Goal: Information Seeking & Learning: Learn about a topic

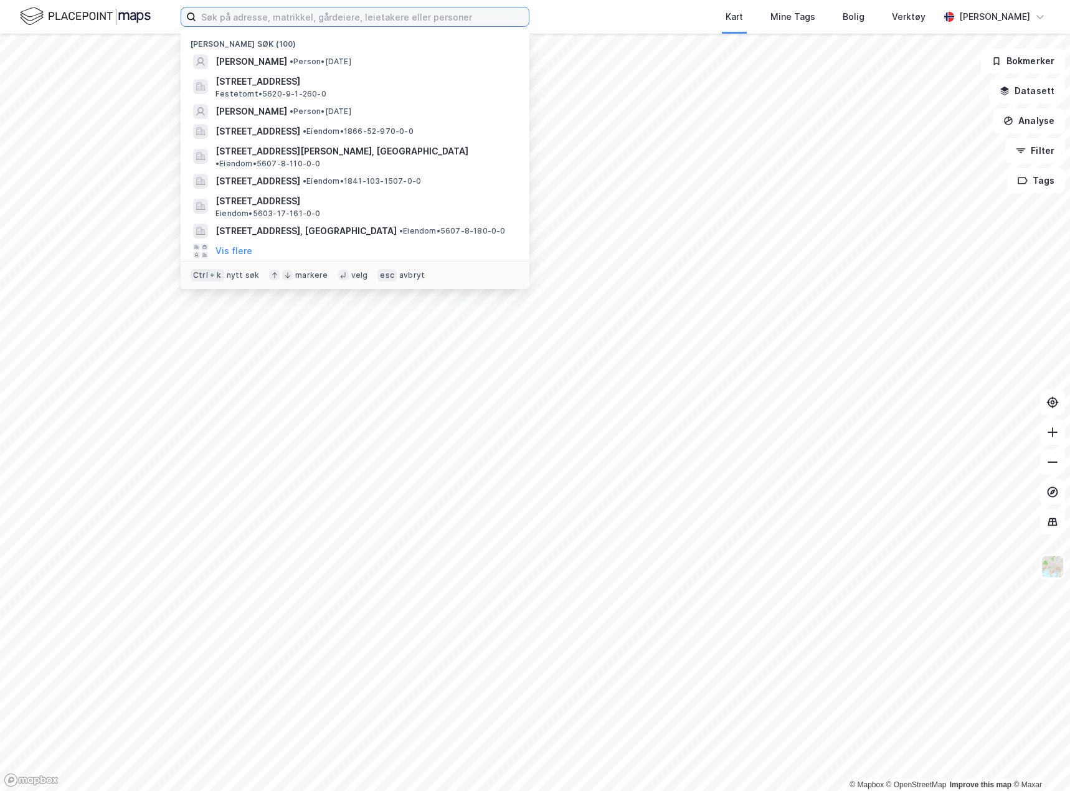
click at [246, 9] on input at bounding box center [362, 16] width 332 height 19
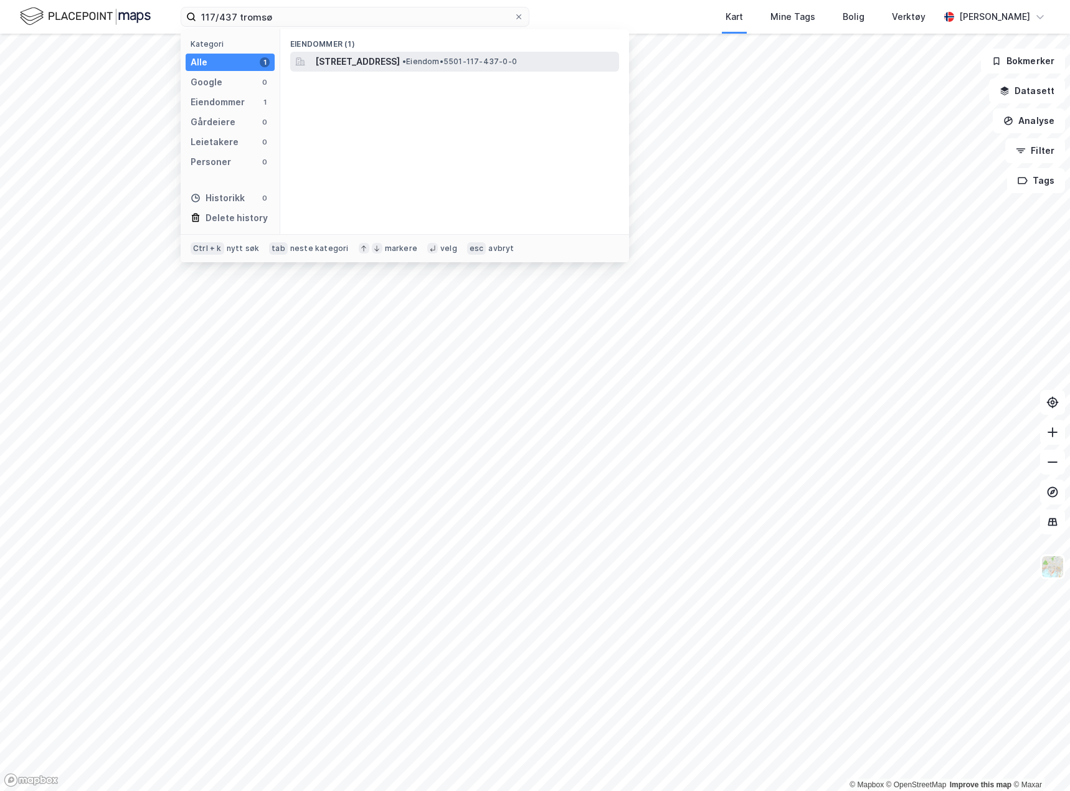
click at [459, 52] on div "[STREET_ADDRESS] • Eiendom • 5501-117-437-0-0" at bounding box center [454, 62] width 329 height 20
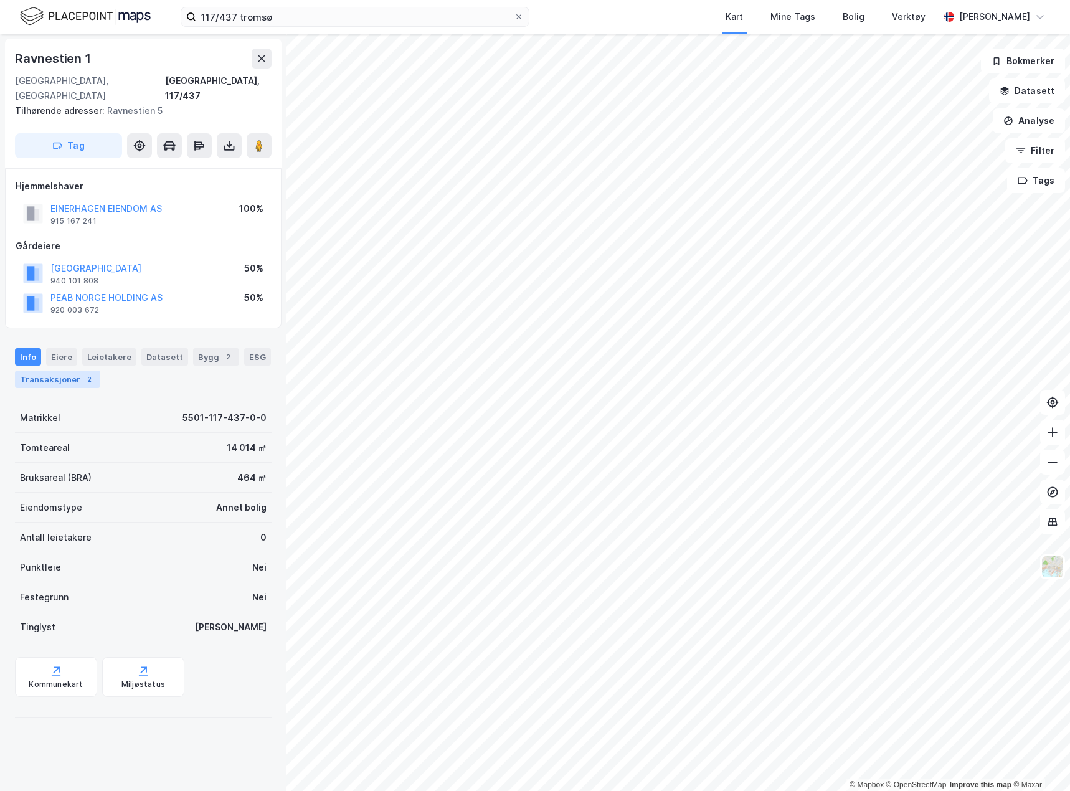
click at [68, 370] on div "Transaksjoner 2" at bounding box center [57, 378] width 85 height 17
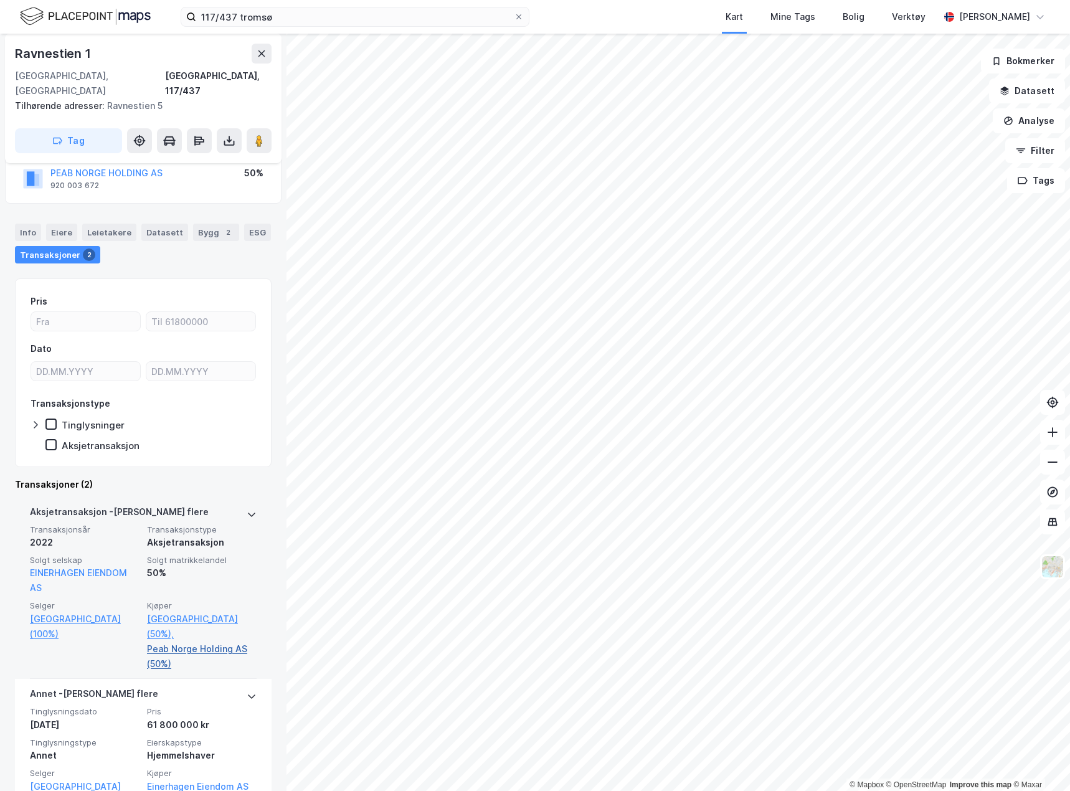
scroll to position [135, 0]
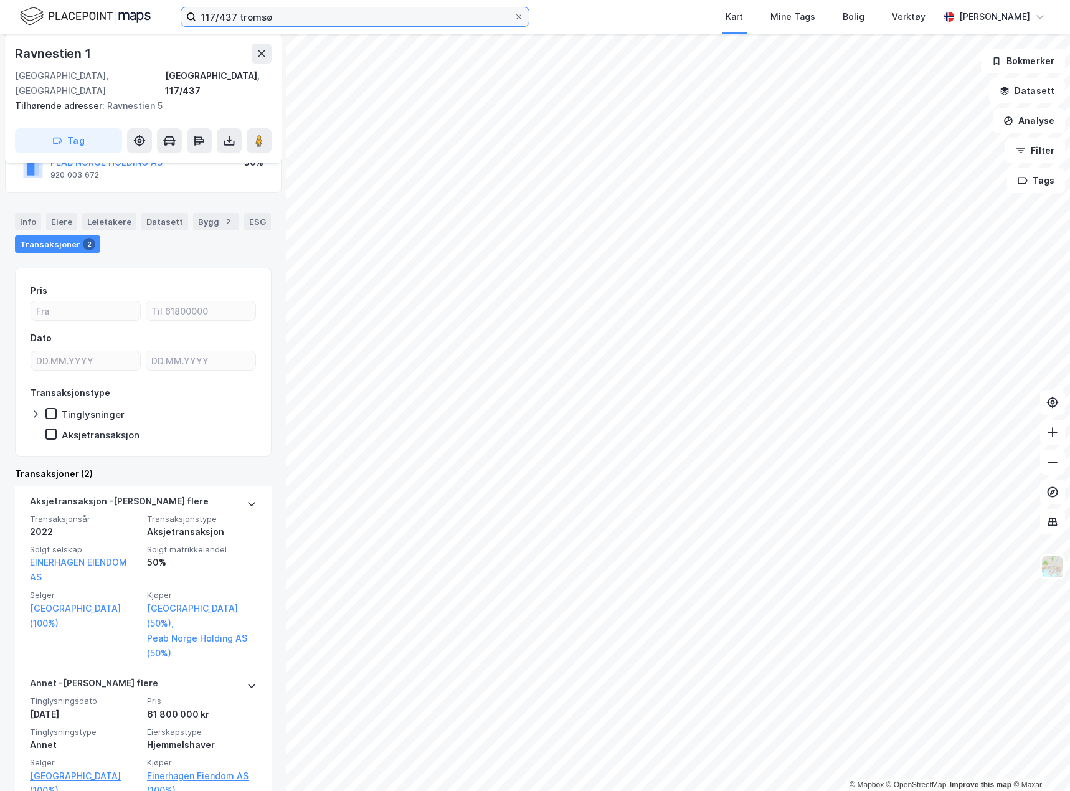
drag, startPoint x: 233, startPoint y: 19, endPoint x: 245, endPoint y: 18, distance: 11.3
click at [233, 19] on input "117/437 tromsø" at bounding box center [355, 16] width 318 height 19
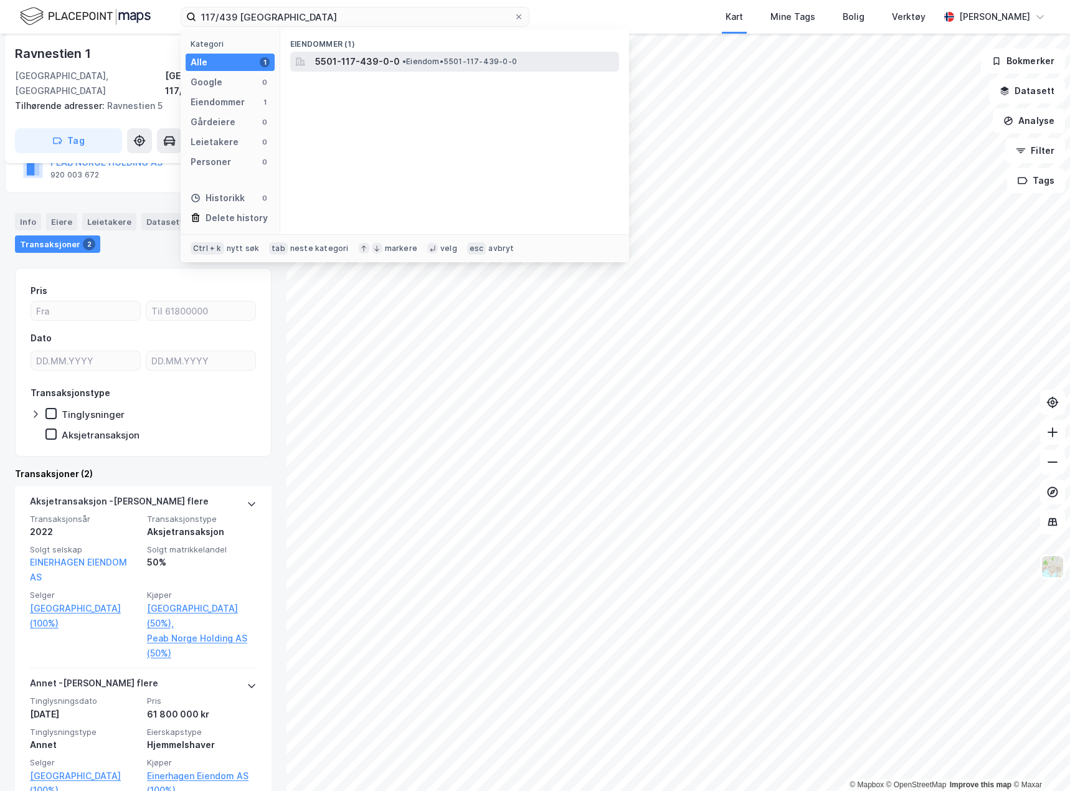
click at [315, 54] on div "5501-117-439-0-0 • Eiendom • 5501-117-439-0-0" at bounding box center [454, 62] width 329 height 20
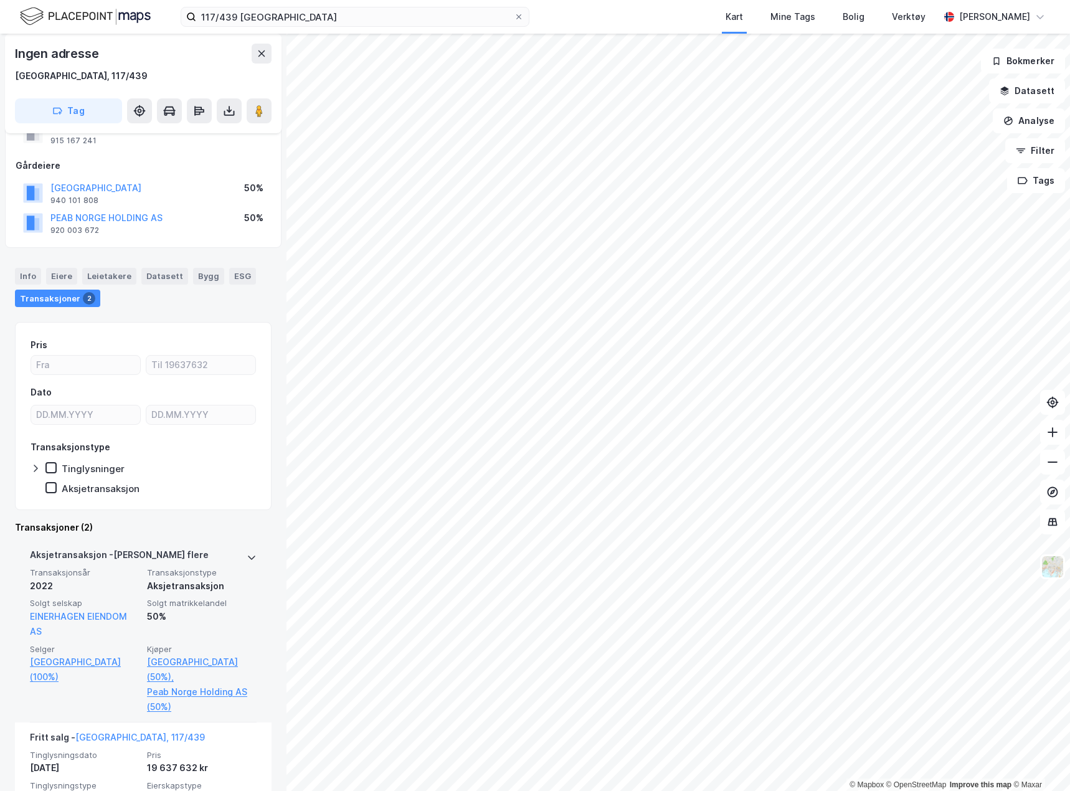
scroll to position [119, 0]
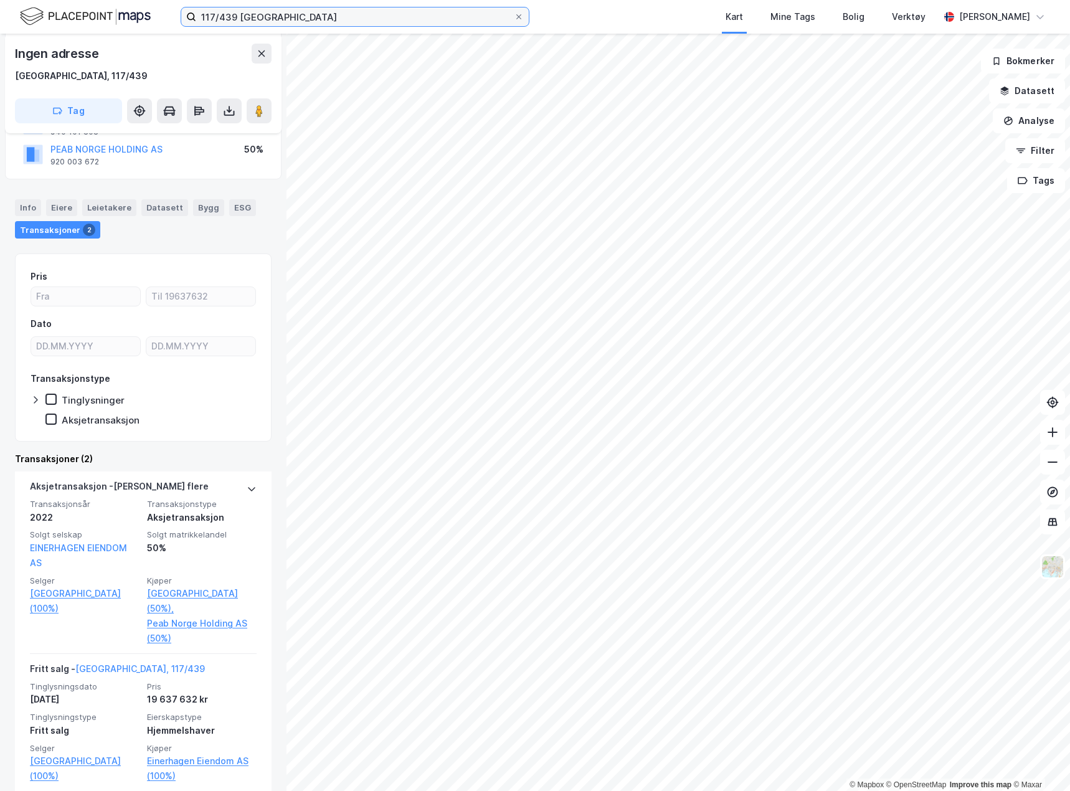
click at [224, 14] on input "117/439 [GEOGRAPHIC_DATA]" at bounding box center [355, 16] width 318 height 19
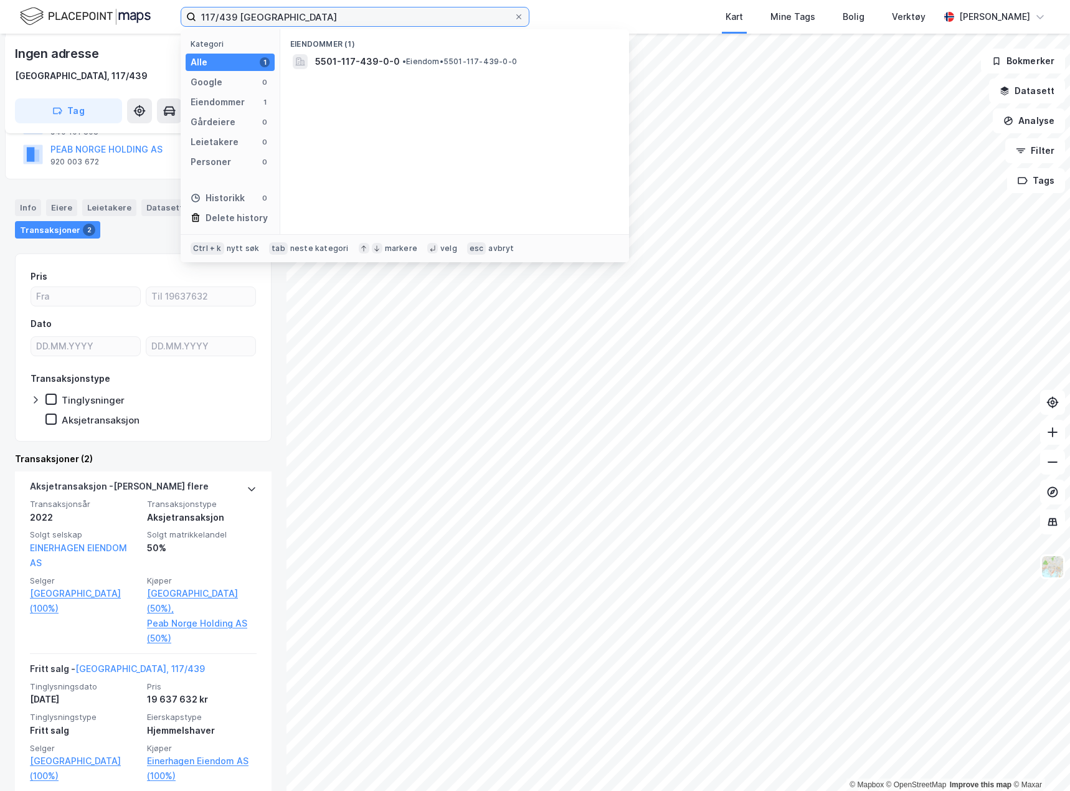
click at [224, 14] on input "117/439 [GEOGRAPHIC_DATA]" at bounding box center [355, 16] width 318 height 19
click at [373, 57] on span "5501-117-440-0-0" at bounding box center [357, 61] width 85 height 15
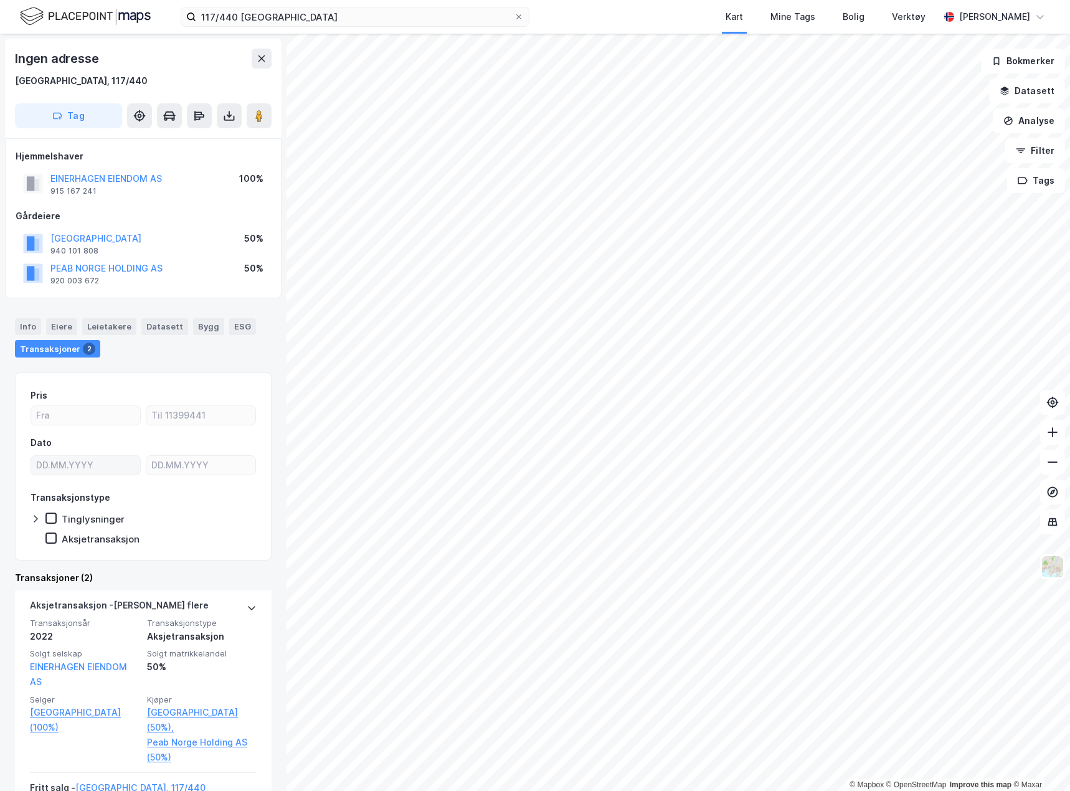
scroll to position [119, 0]
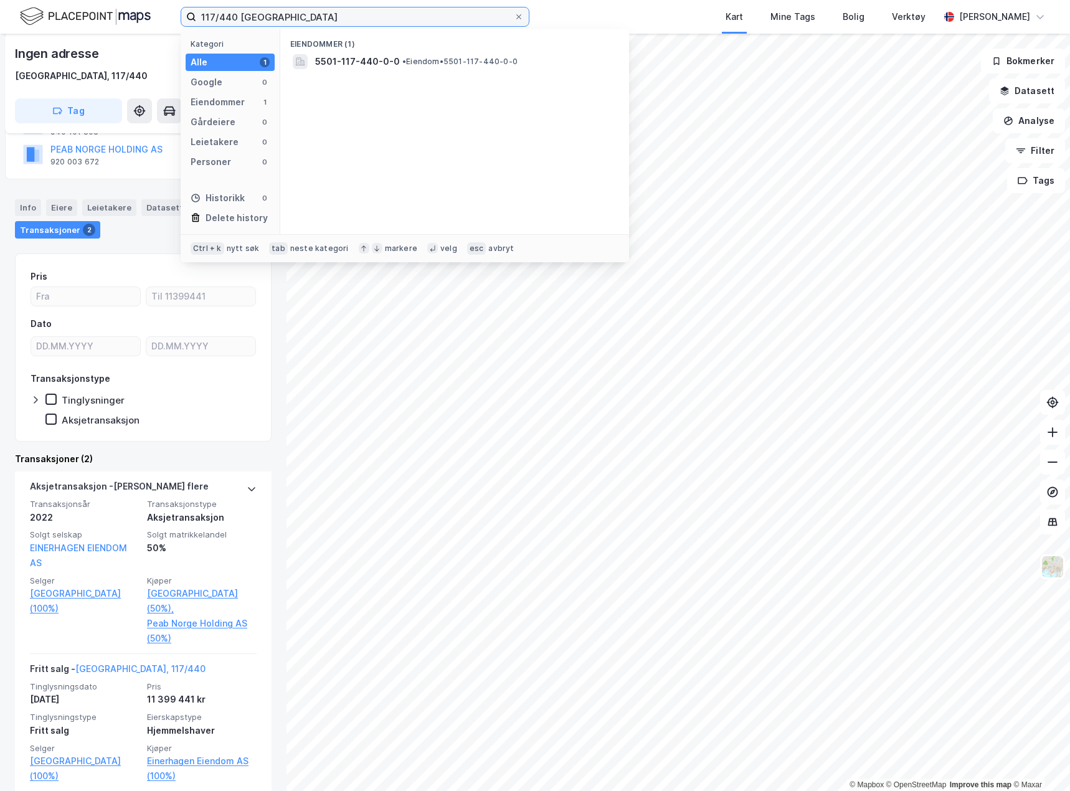
click at [225, 16] on input "117/440 [GEOGRAPHIC_DATA]" at bounding box center [355, 16] width 318 height 19
click at [372, 56] on span "5501-117-862-0-0" at bounding box center [357, 61] width 84 height 15
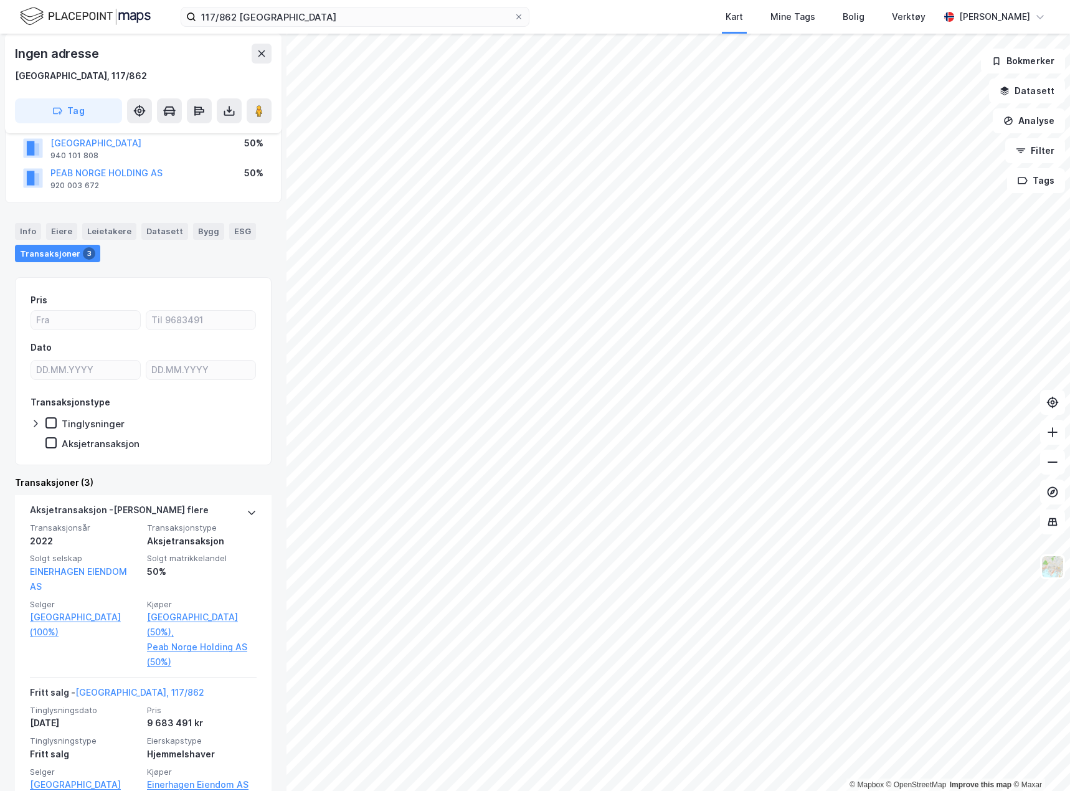
scroll to position [125, 0]
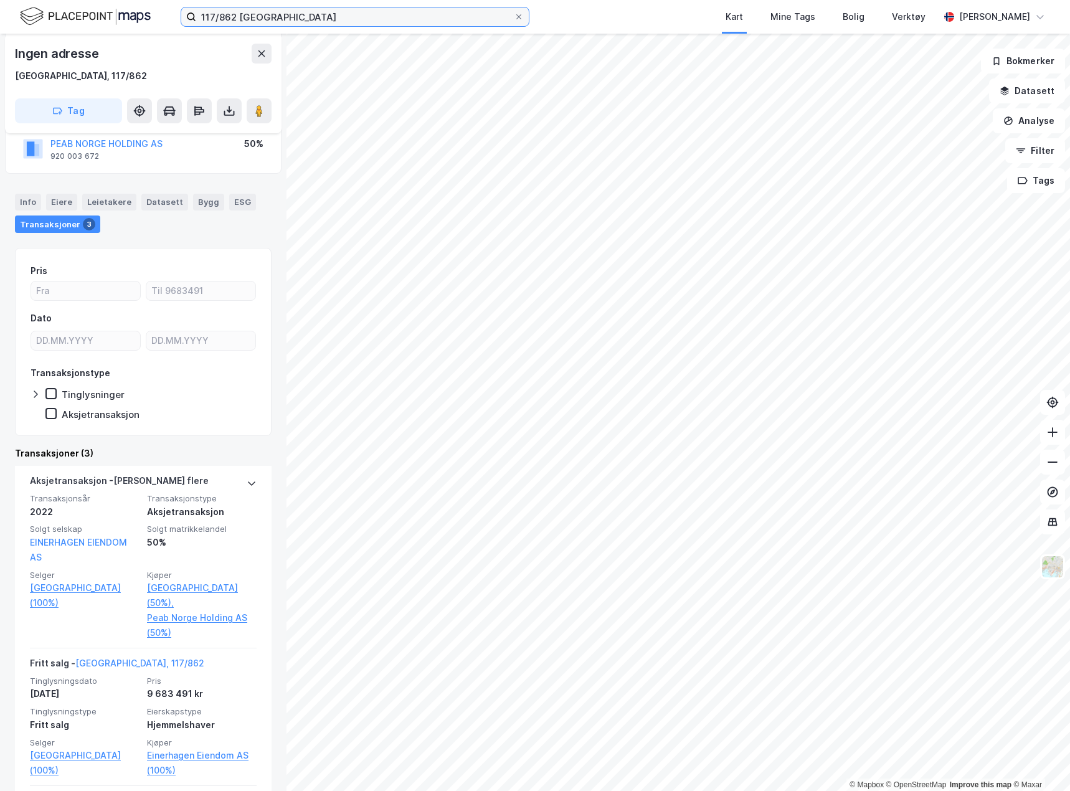
click at [231, 16] on input "117/862 [GEOGRAPHIC_DATA]" at bounding box center [355, 16] width 318 height 19
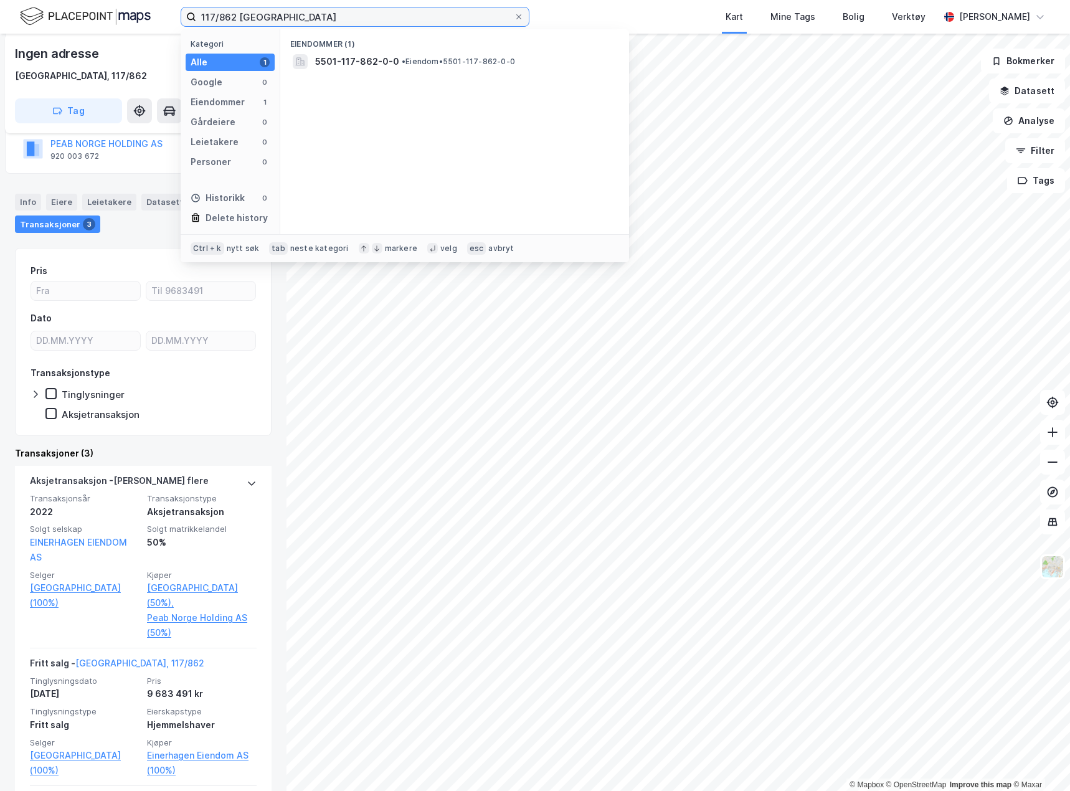
click at [231, 16] on input "117/862 [GEOGRAPHIC_DATA]" at bounding box center [355, 16] width 318 height 19
click at [381, 54] on span "5501-117-863-0-0" at bounding box center [357, 61] width 85 height 15
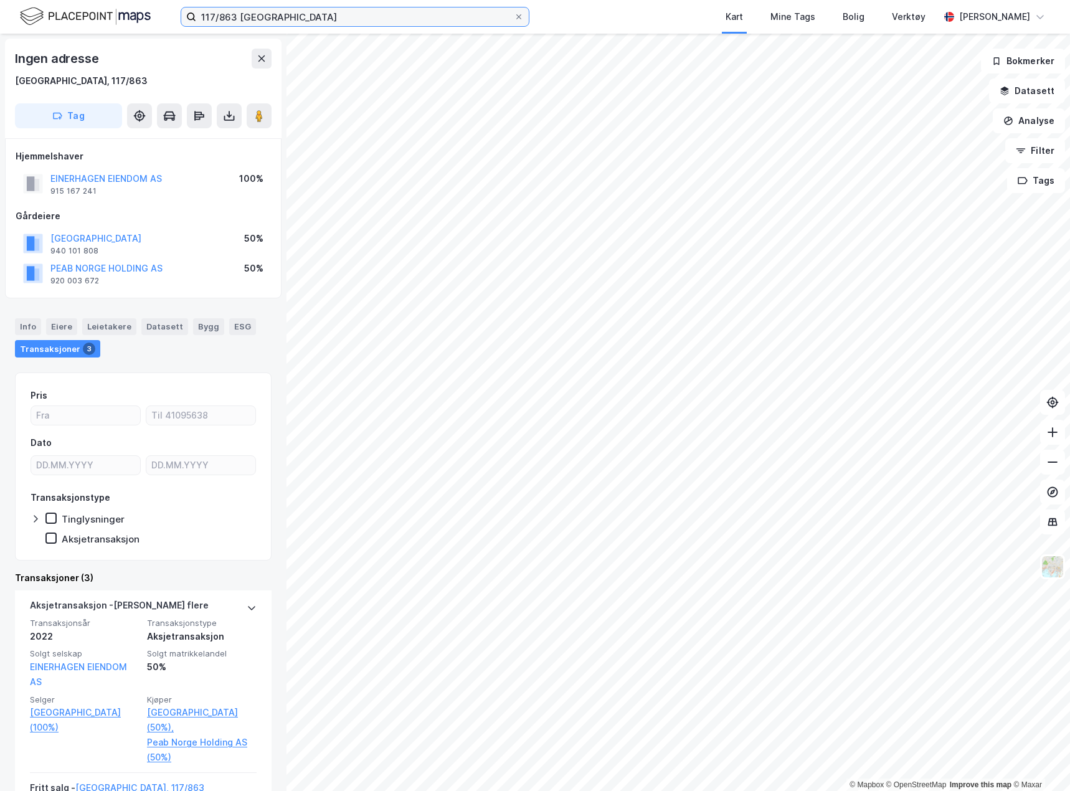
click at [229, 17] on input "117/863 [GEOGRAPHIC_DATA]" at bounding box center [355, 16] width 318 height 19
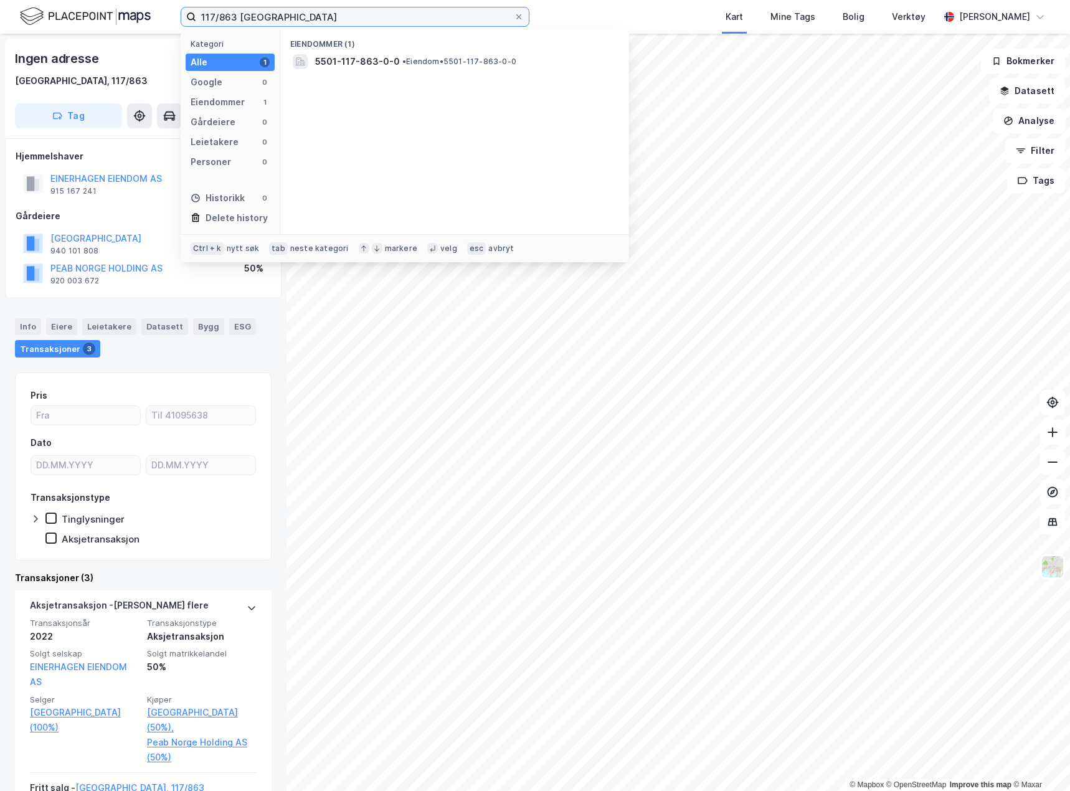
click at [229, 17] on input "117/863 [GEOGRAPHIC_DATA]" at bounding box center [355, 16] width 318 height 19
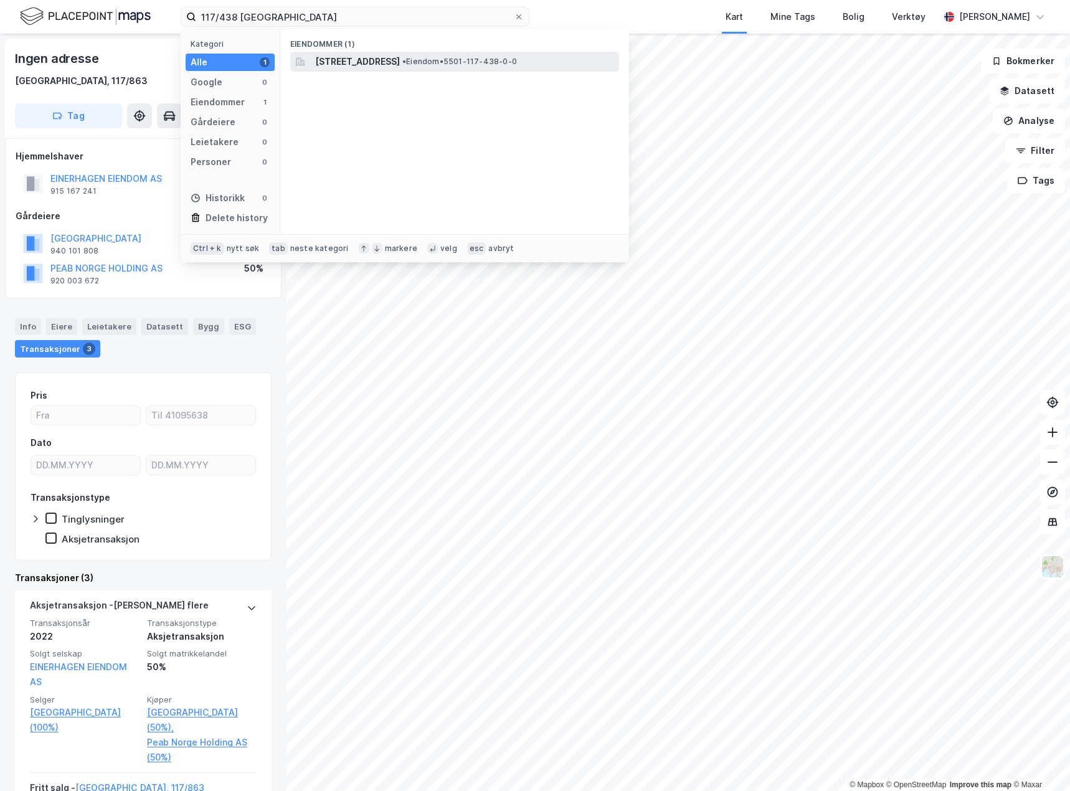
click at [377, 61] on span "[STREET_ADDRESS]" at bounding box center [357, 61] width 85 height 15
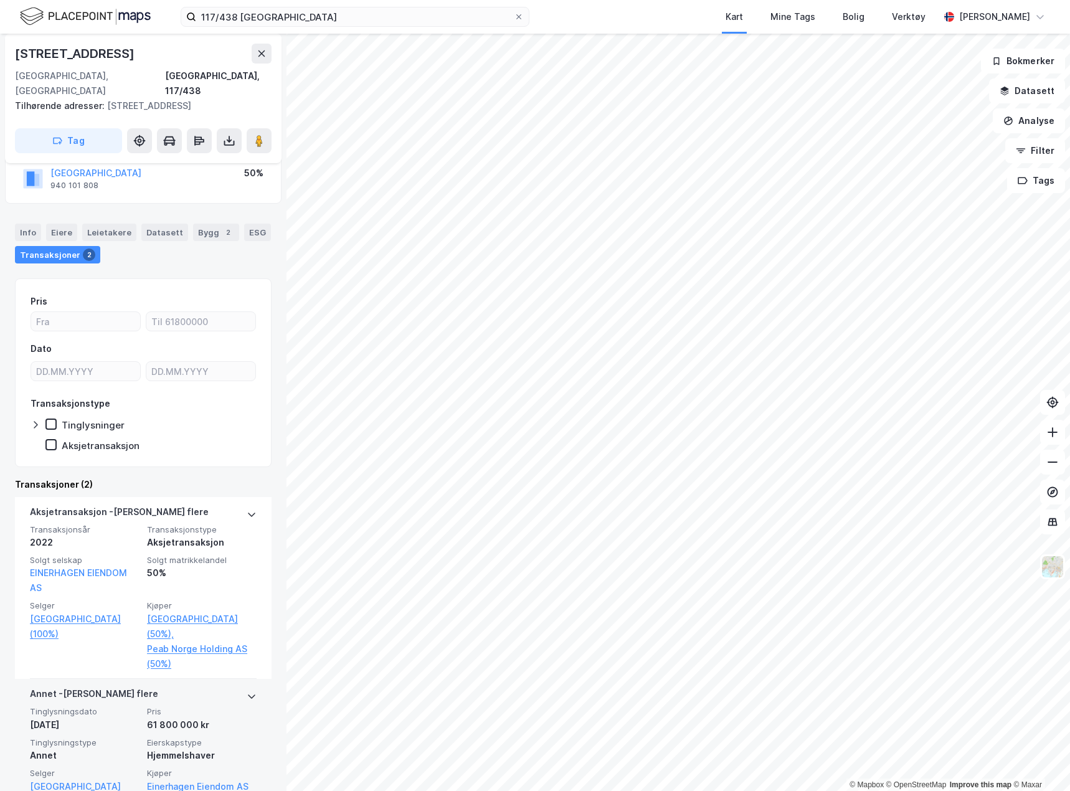
scroll to position [135, 0]
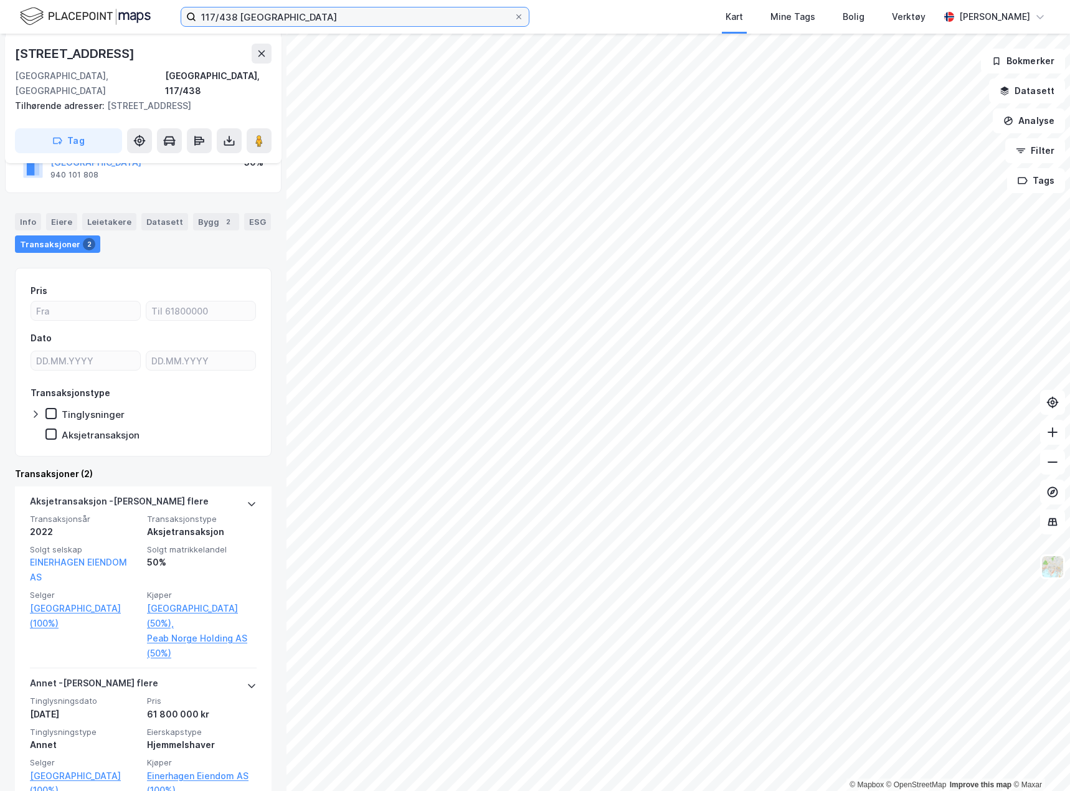
click at [249, 19] on input "117/438 [GEOGRAPHIC_DATA]" at bounding box center [355, 16] width 318 height 19
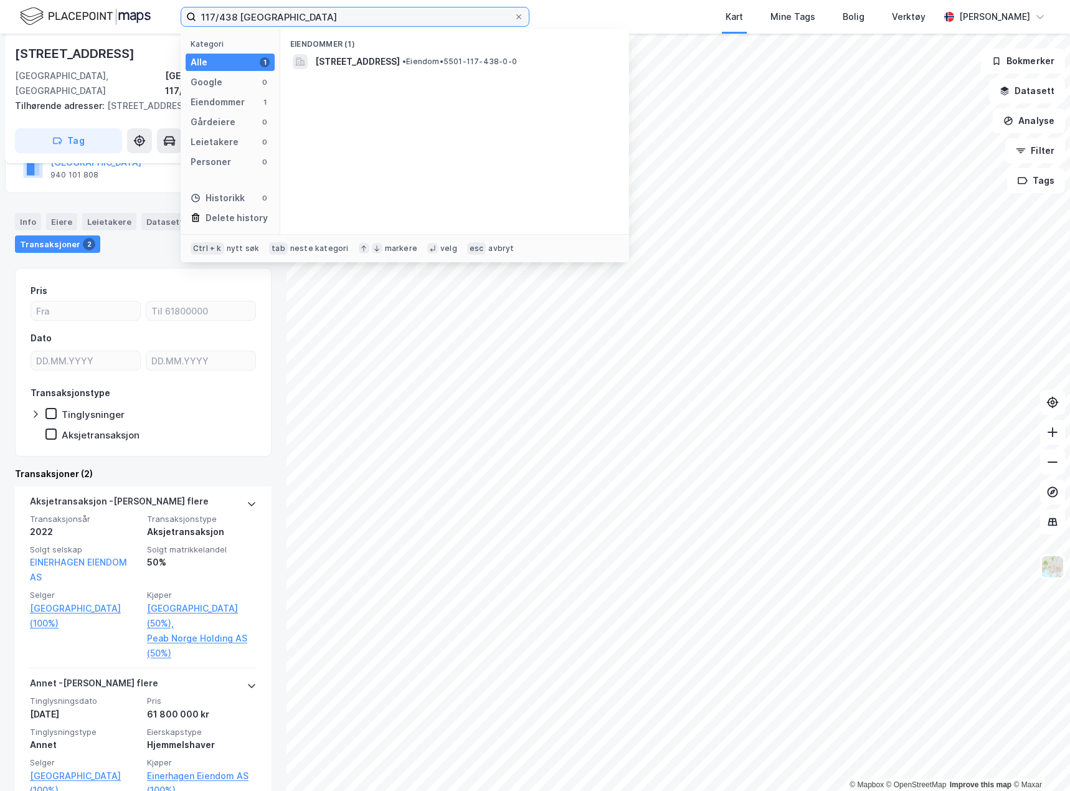
click at [249, 19] on input "117/438 [GEOGRAPHIC_DATA]" at bounding box center [355, 16] width 318 height 19
click at [440, 55] on div "5501-71-753-0-0 • Eiendom • 5501-71-753-0-0" at bounding box center [465, 61] width 301 height 15
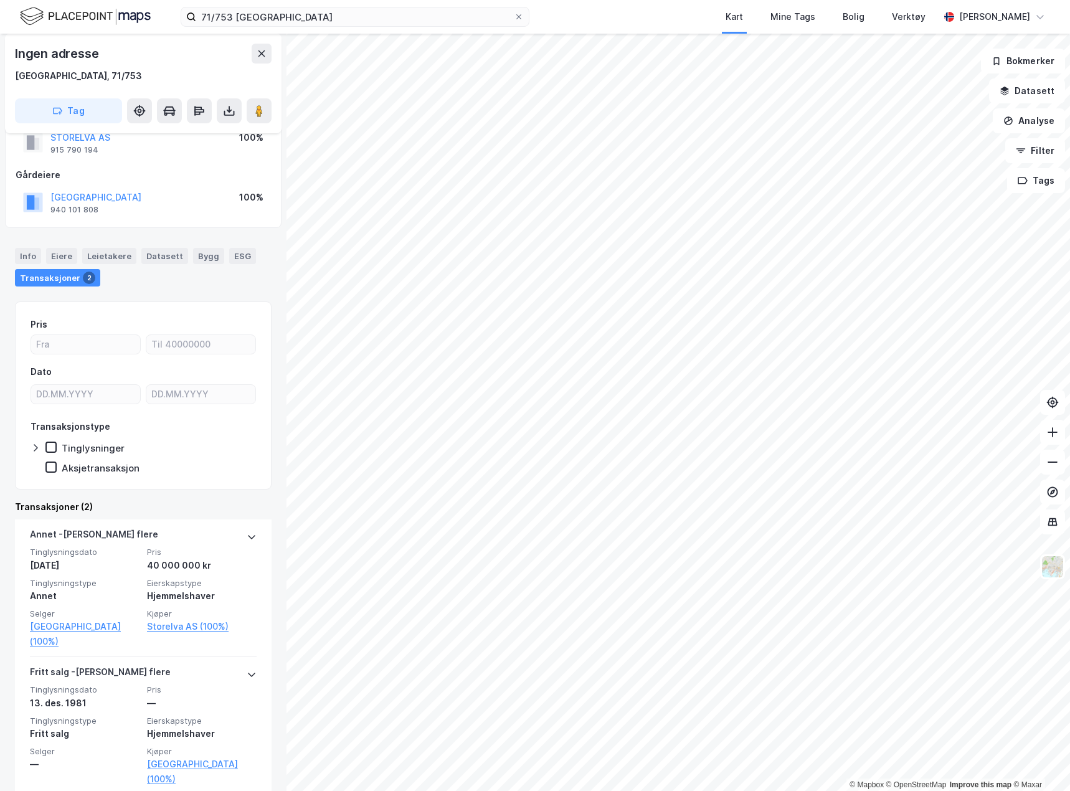
scroll to position [59, 0]
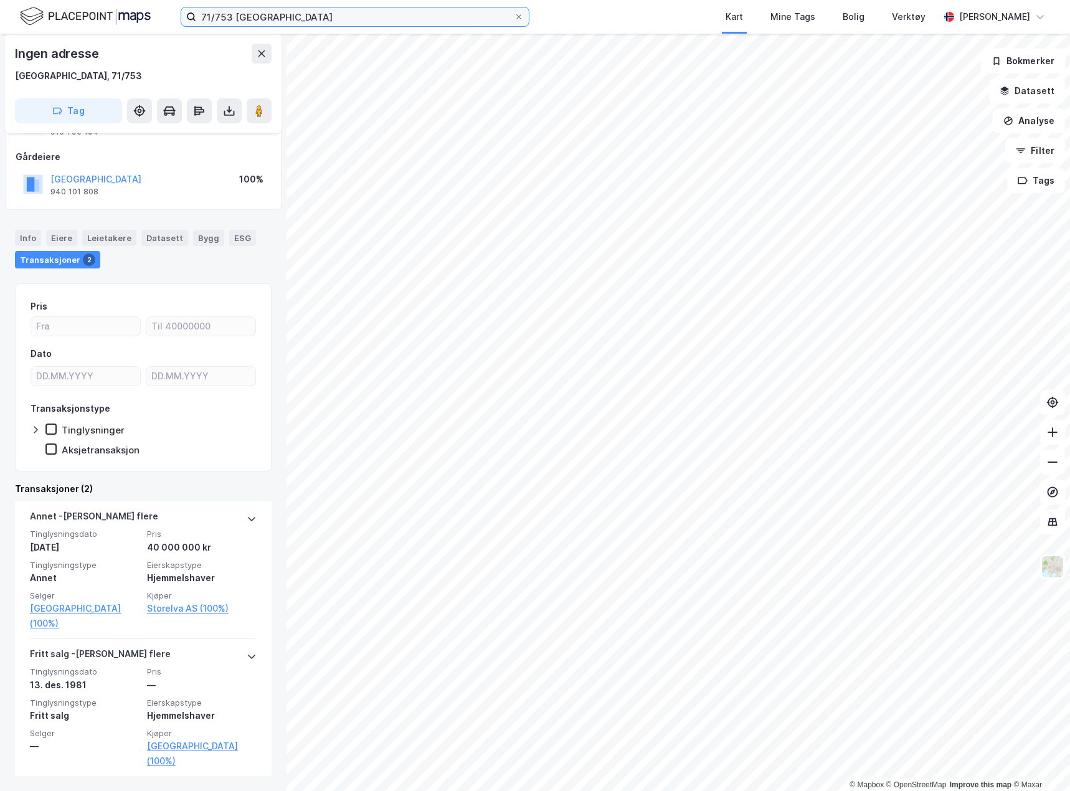
click at [232, 16] on input "71/753 [GEOGRAPHIC_DATA]" at bounding box center [355, 16] width 318 height 19
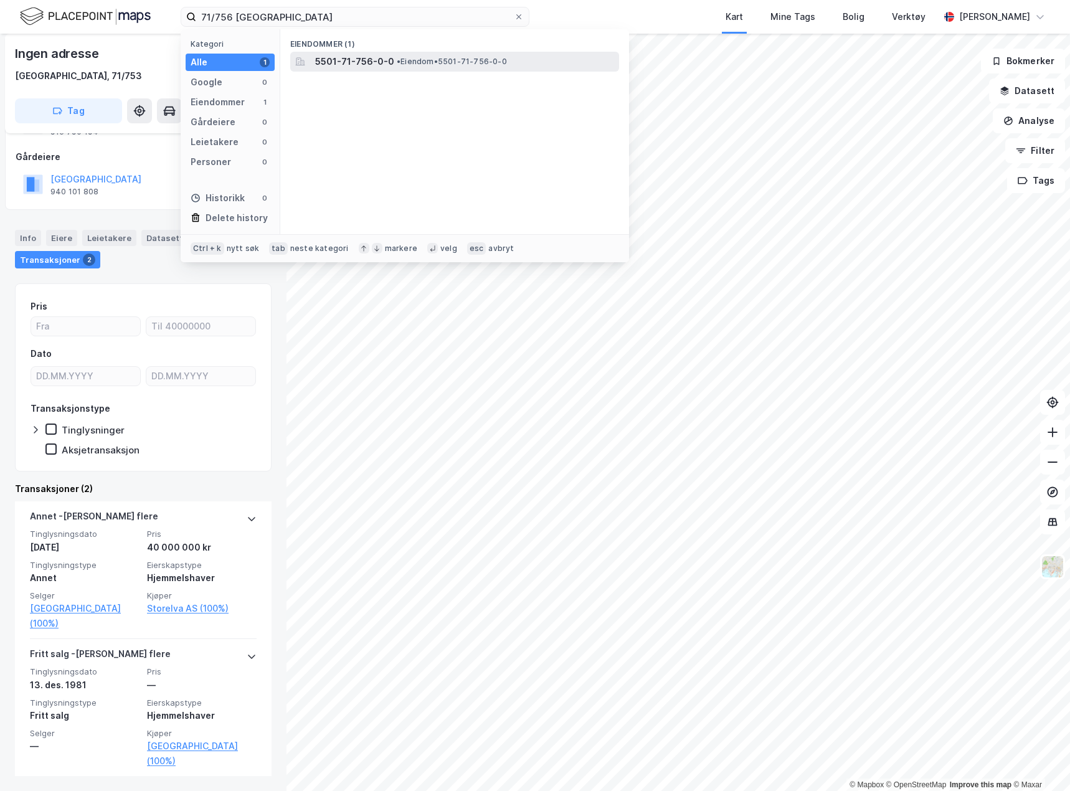
click at [345, 62] on span "5501-71-756-0-0" at bounding box center [354, 61] width 79 height 15
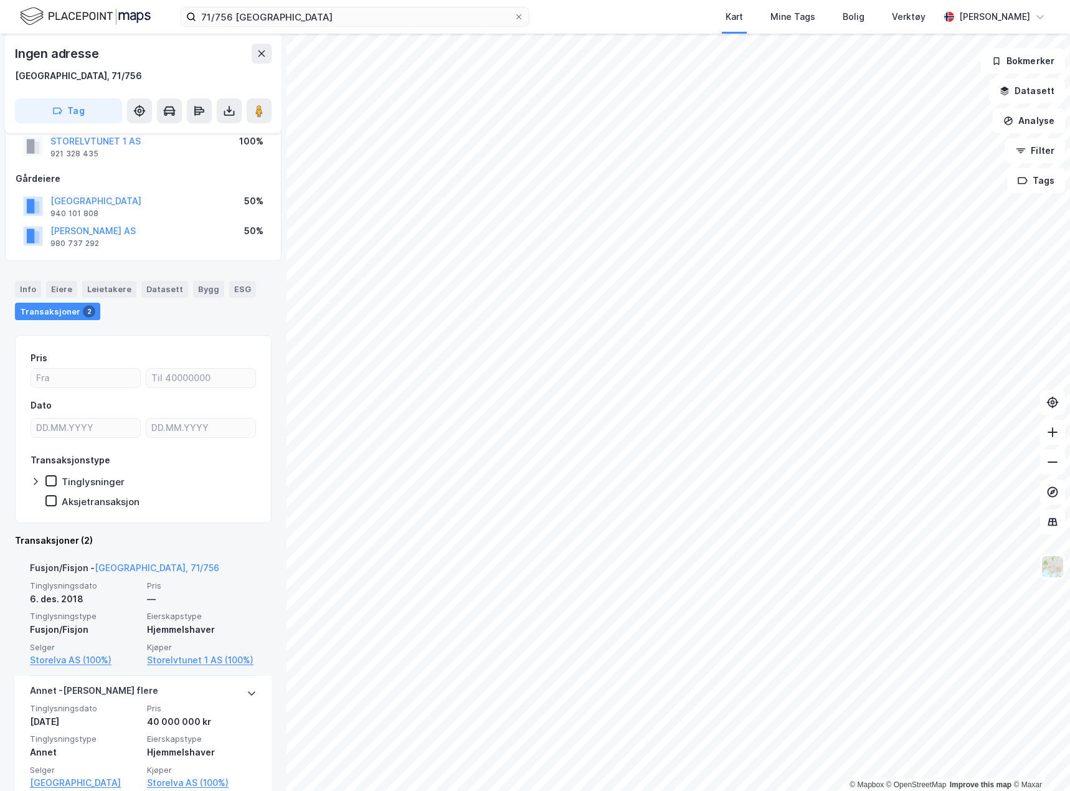
scroll to position [74, 0]
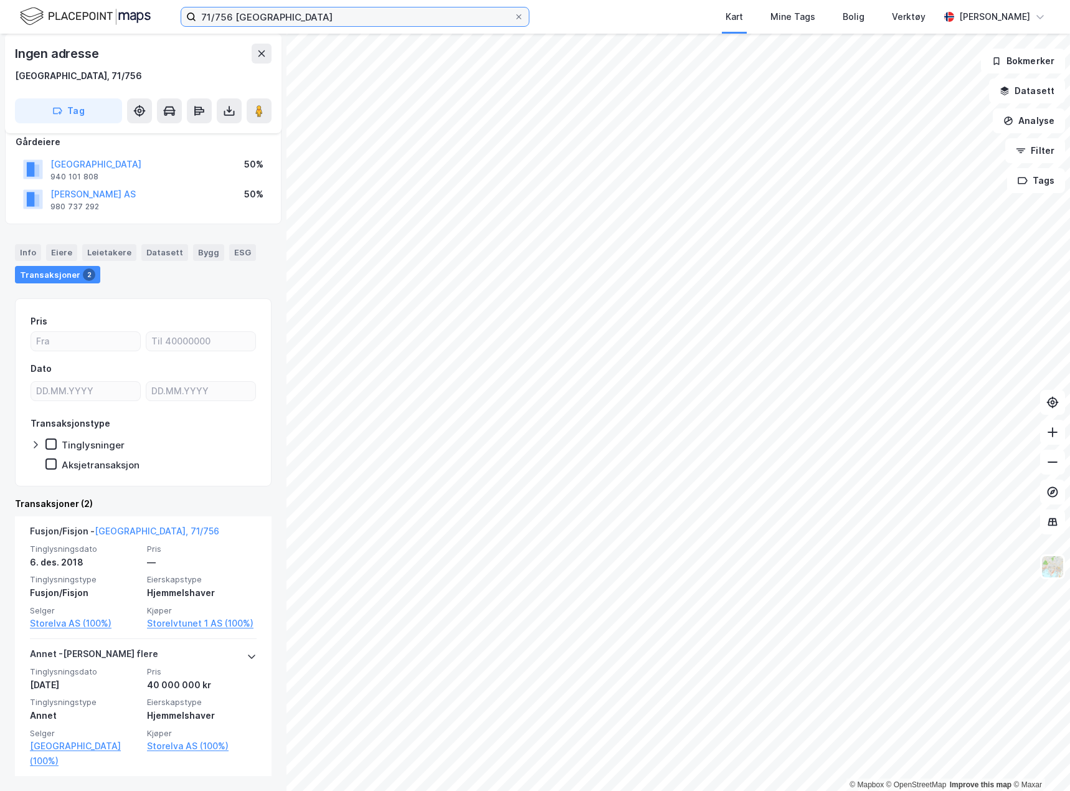
click at [239, 19] on input "71/756 [GEOGRAPHIC_DATA]" at bounding box center [355, 16] width 318 height 19
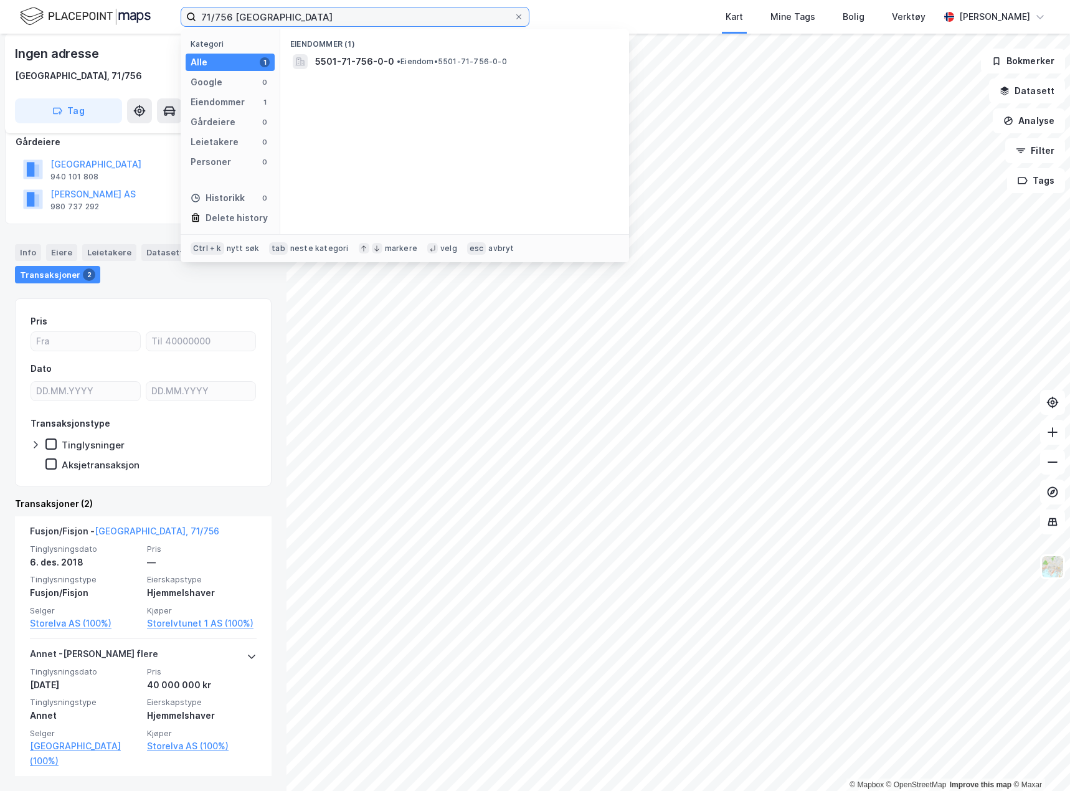
click at [239, 19] on input "71/756 [GEOGRAPHIC_DATA]" at bounding box center [355, 16] width 318 height 19
type input "123/21 [GEOGRAPHIC_DATA]"
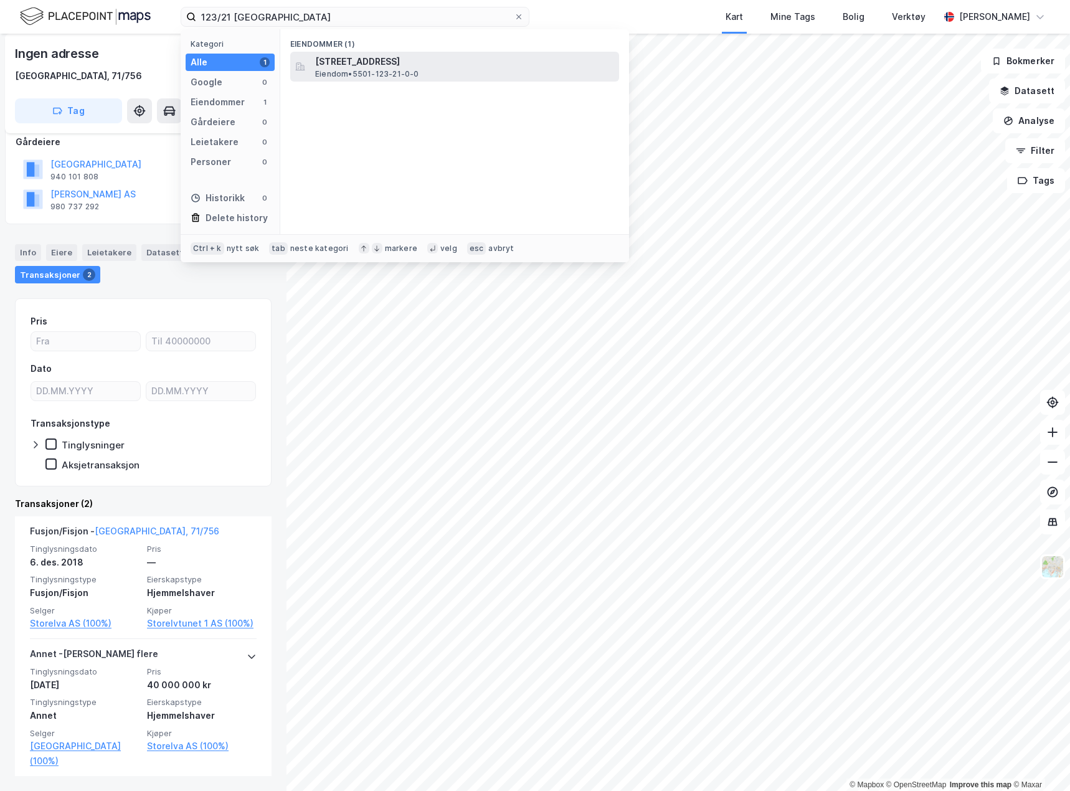
click at [329, 53] on div "[STREET_ADDRESS] • 5501-123-21-0-0" at bounding box center [454, 67] width 329 height 30
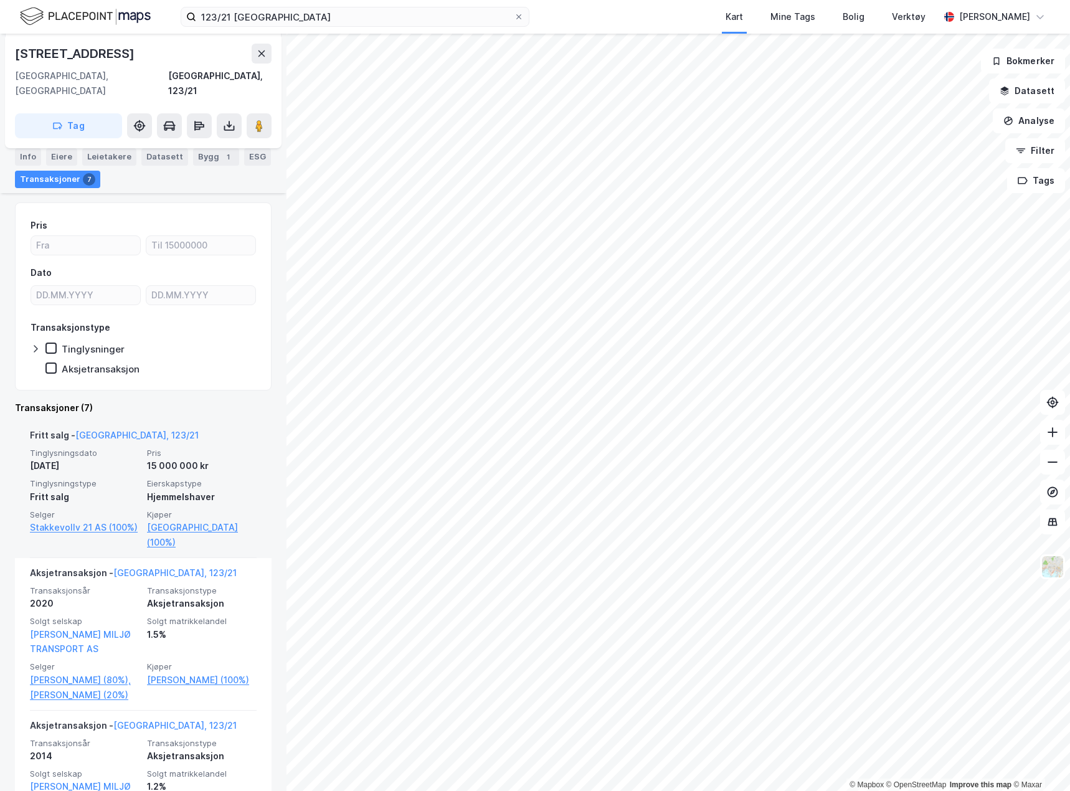
scroll to position [249, 0]
